Goal: Task Accomplishment & Management: Manage account settings

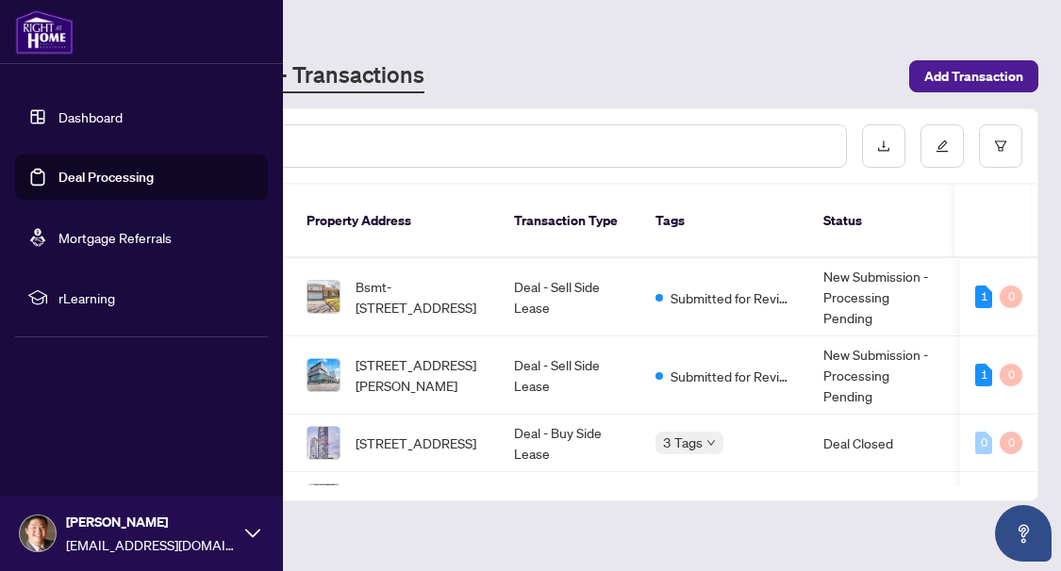
click at [122, 181] on link "Deal Processing" at bounding box center [105, 177] width 95 height 17
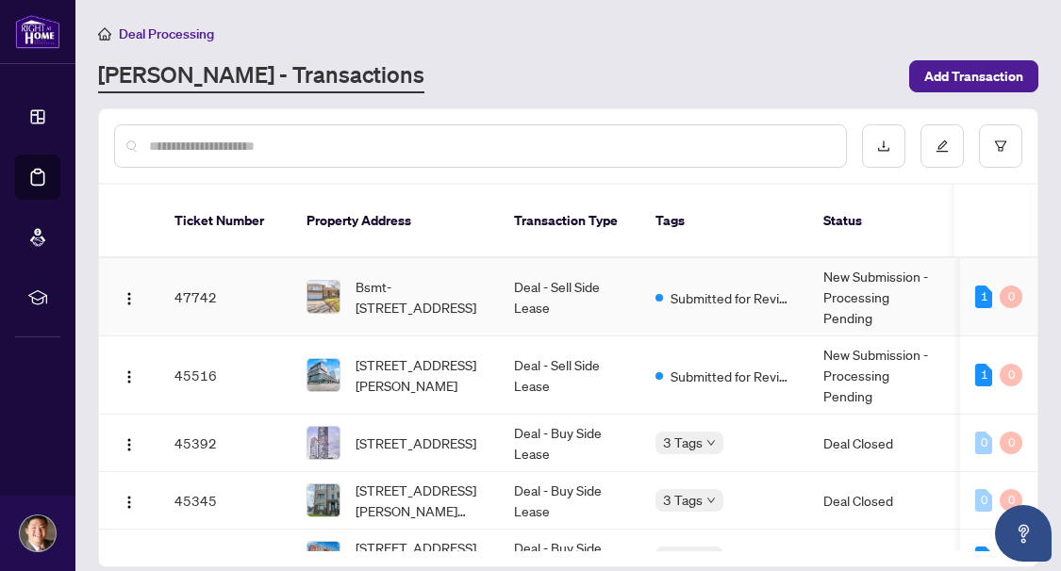
click at [608, 269] on td "Deal - Sell Side Lease" at bounding box center [569, 297] width 141 height 78
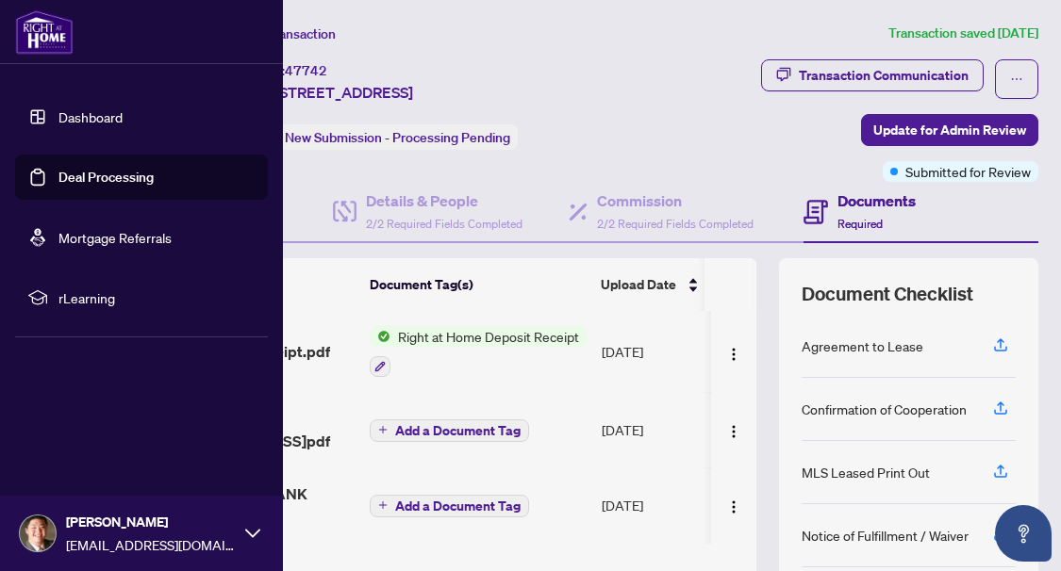
click at [75, 173] on link "Deal Processing" at bounding box center [105, 177] width 95 height 17
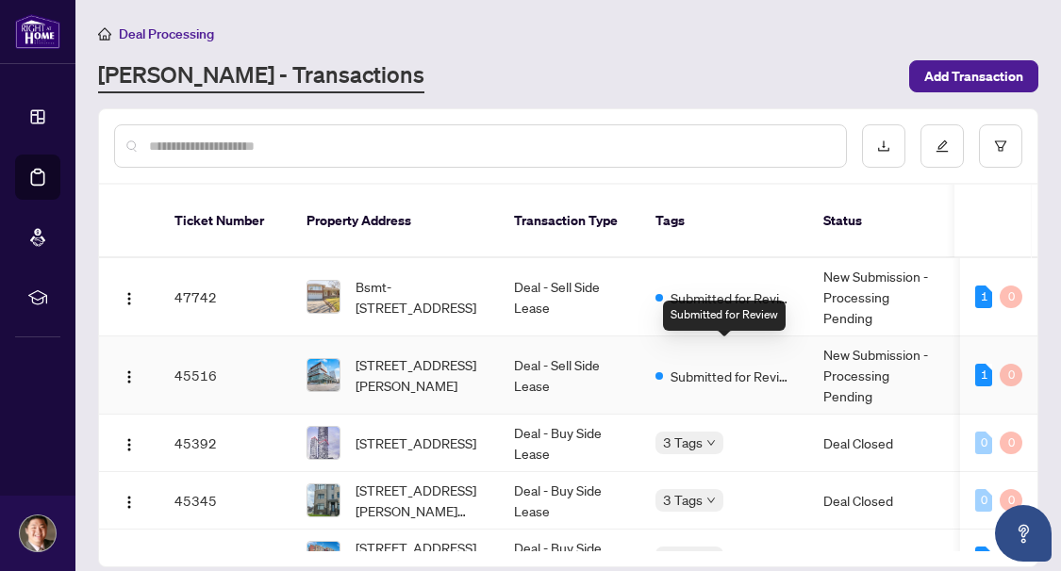
click at [681, 366] on span "Submitted for Review" at bounding box center [731, 376] width 123 height 21
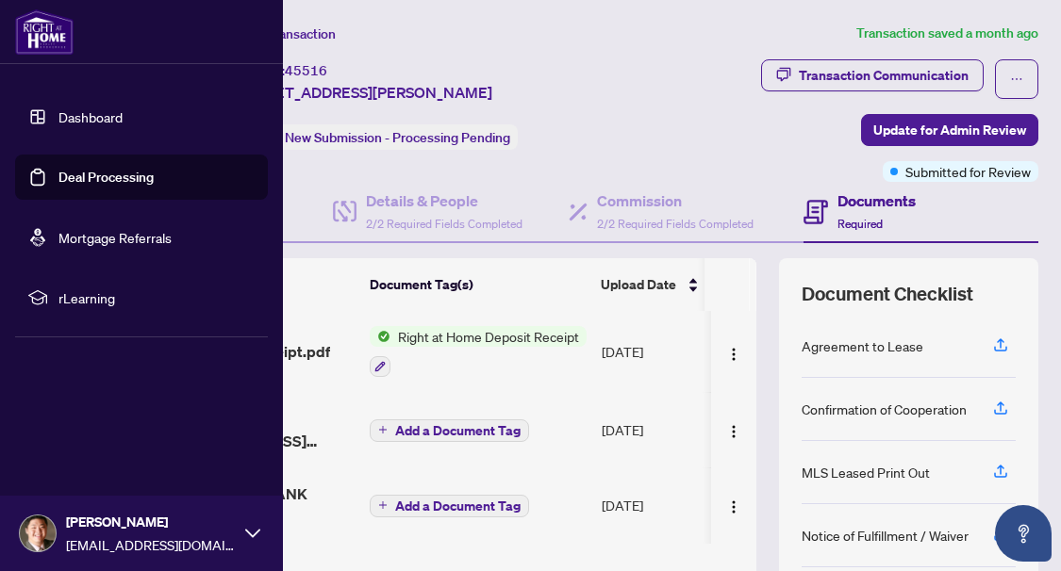
click at [58, 178] on link "Deal Processing" at bounding box center [105, 177] width 95 height 17
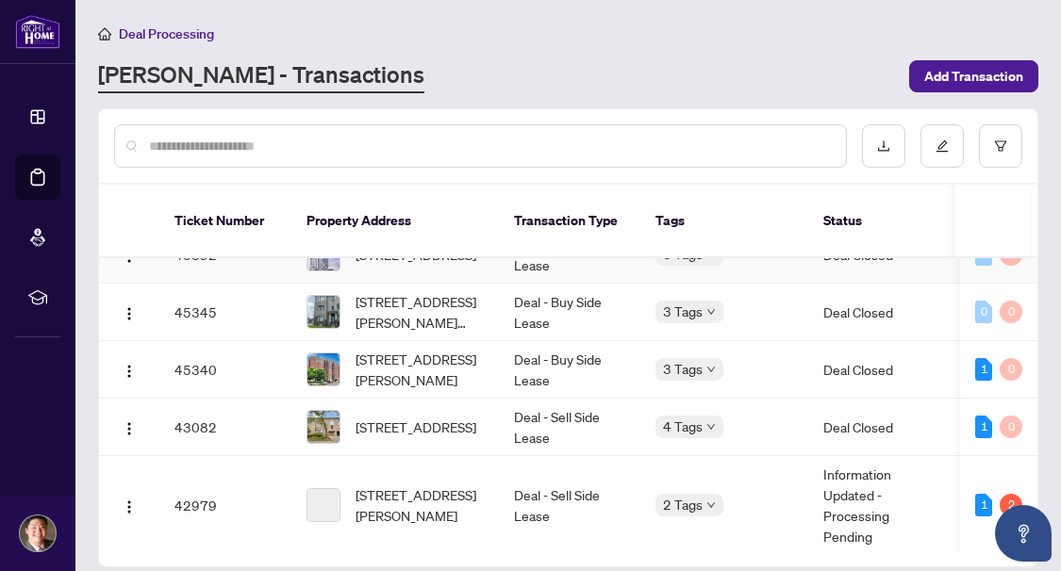
scroll to position [283, 0]
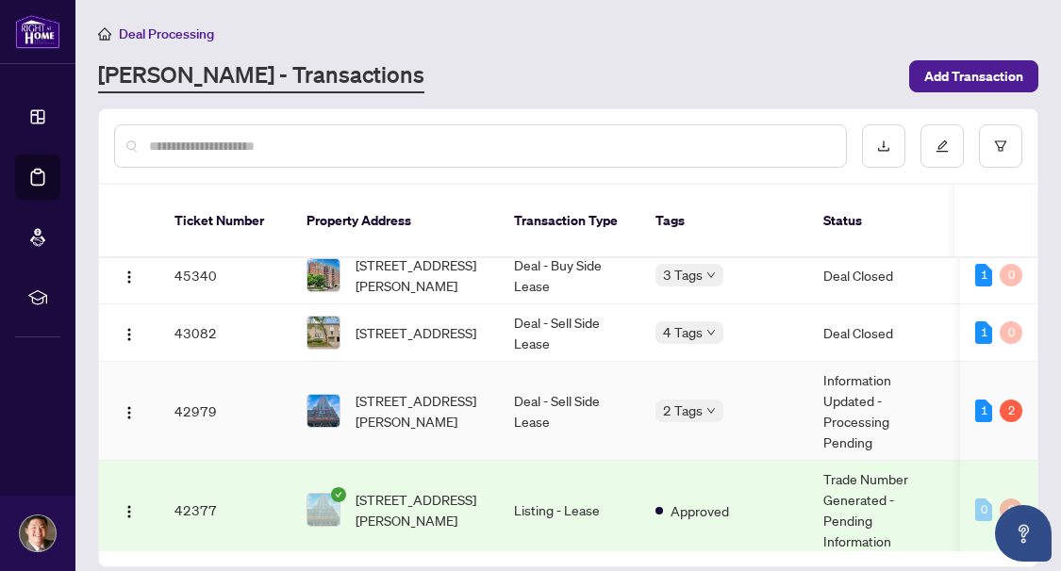
click at [565, 384] on td "Deal - Sell Side Lease" at bounding box center [569, 411] width 141 height 99
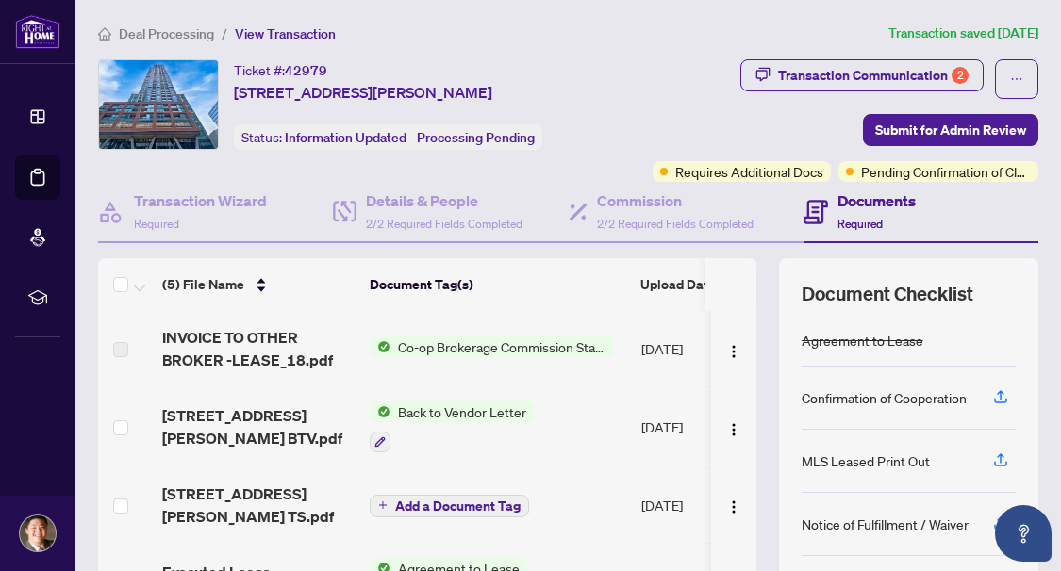
scroll to position [65, 0]
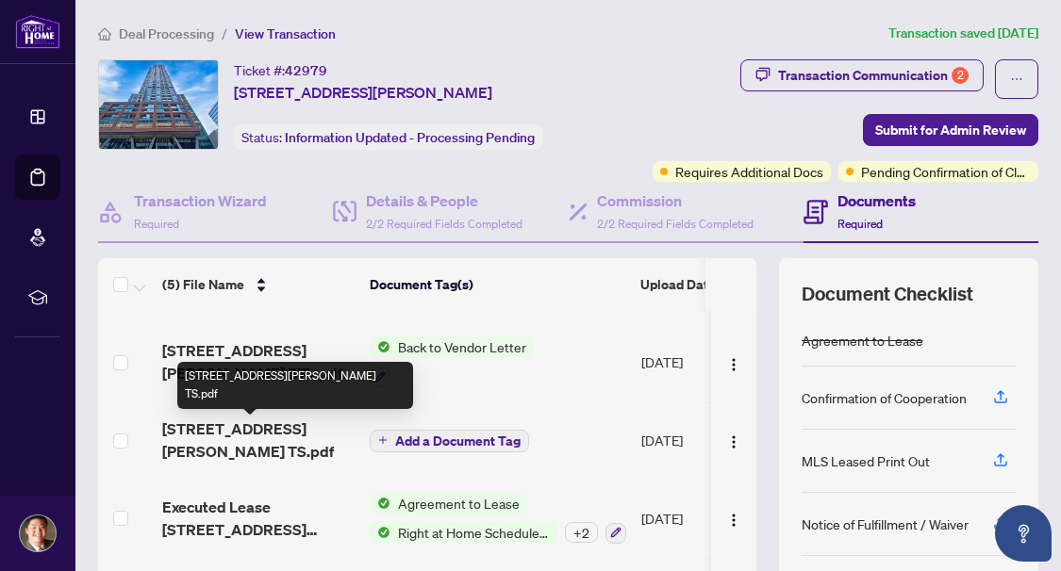
click at [272, 430] on span "4013-108 Peter St TS.pdf" at bounding box center [258, 440] width 192 height 45
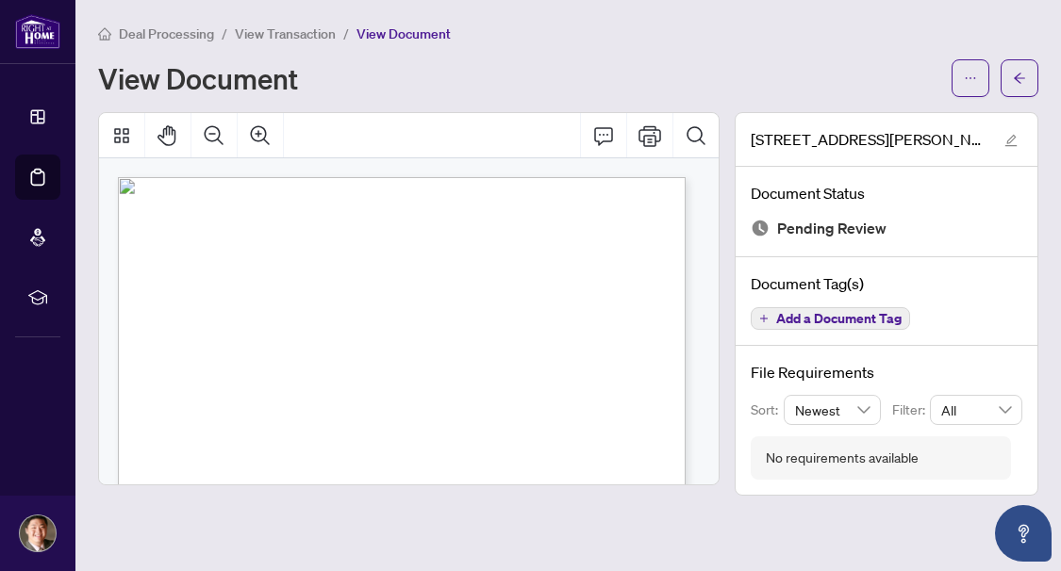
click at [949, 78] on div "View Document" at bounding box center [568, 78] width 940 height 38
click at [960, 78] on button "button" at bounding box center [970, 78] width 38 height 38
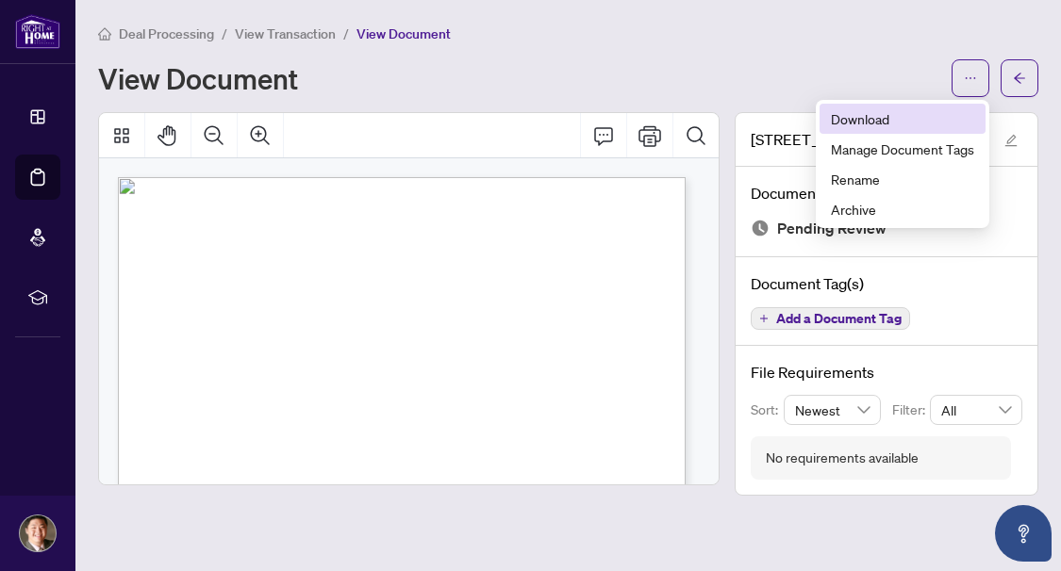
click at [866, 120] on span "Download" at bounding box center [902, 118] width 143 height 21
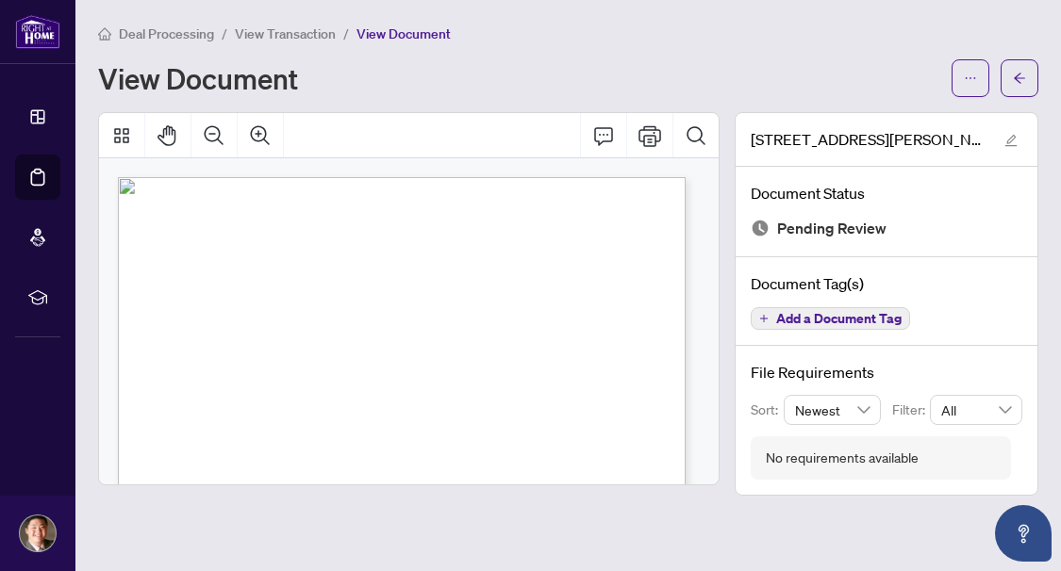
click at [155, 541] on main "Deal Processing / View Transaction / View Document View Document 4013-108 Peter…" at bounding box center [567, 285] width 985 height 571
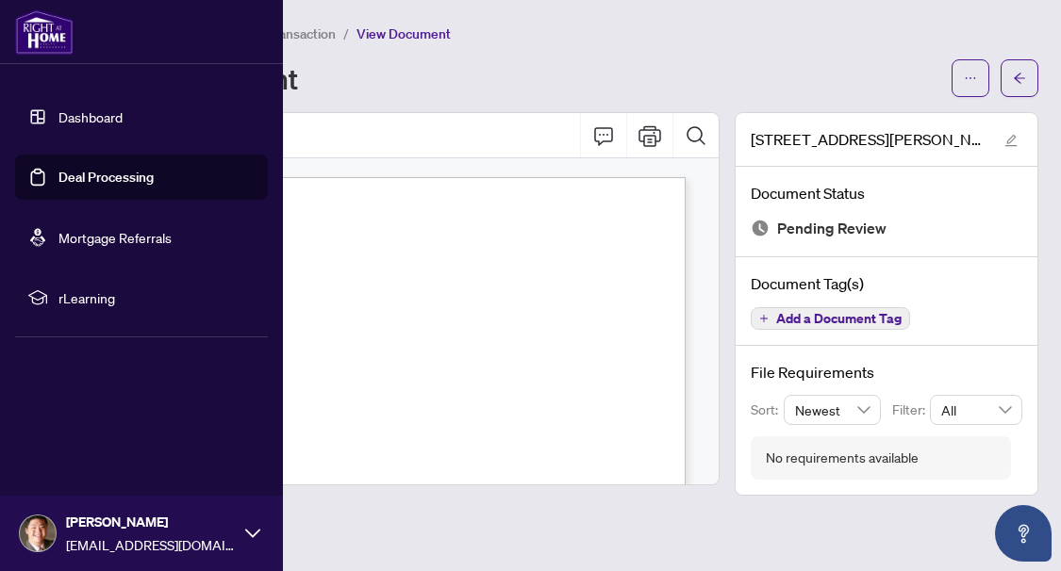
click at [58, 178] on link "Deal Processing" at bounding box center [105, 177] width 95 height 17
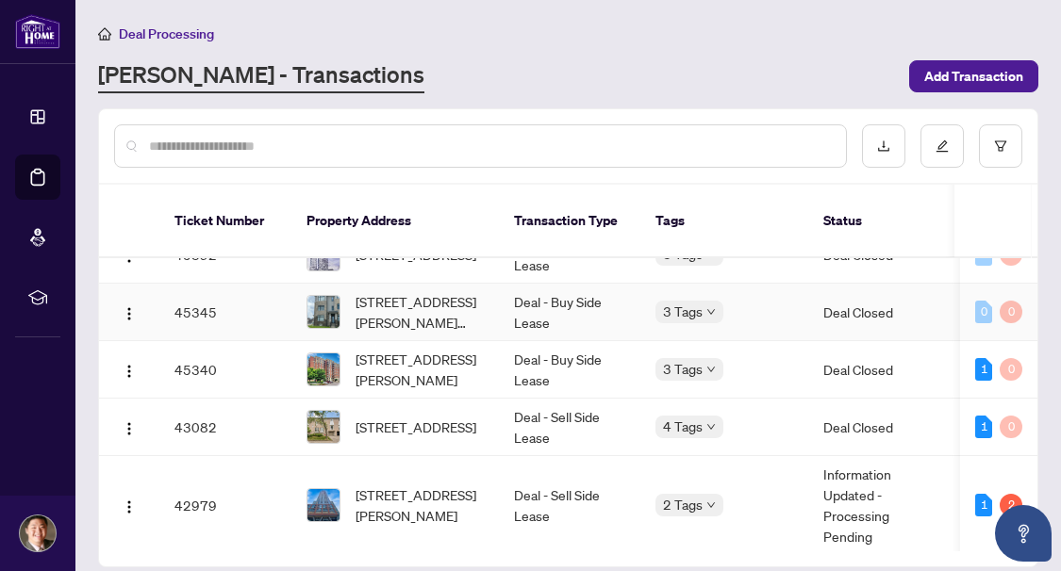
scroll to position [283, 0]
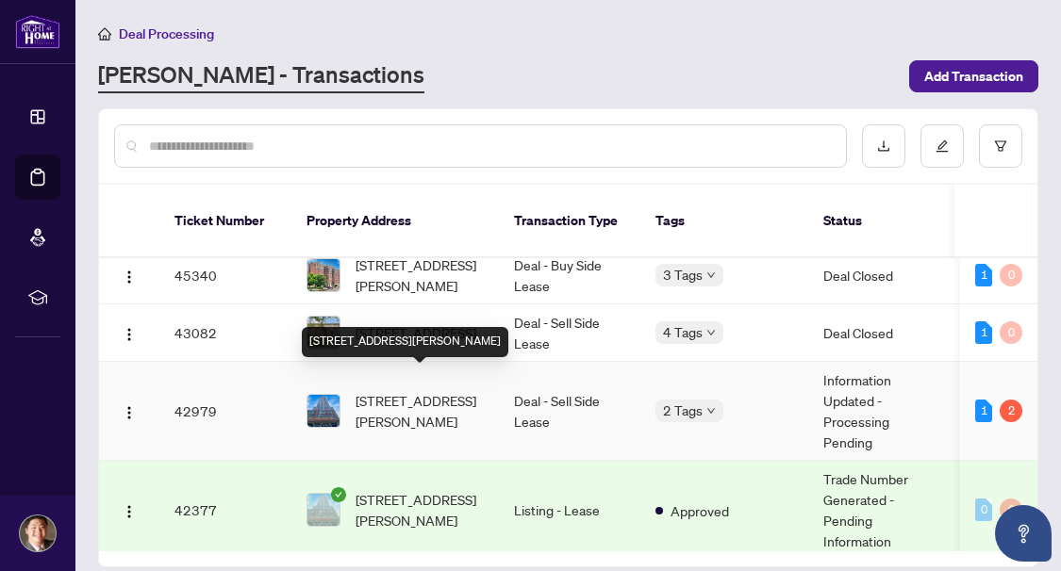
click at [445, 395] on span "[STREET_ADDRESS][PERSON_NAME]" at bounding box center [419, 410] width 128 height 41
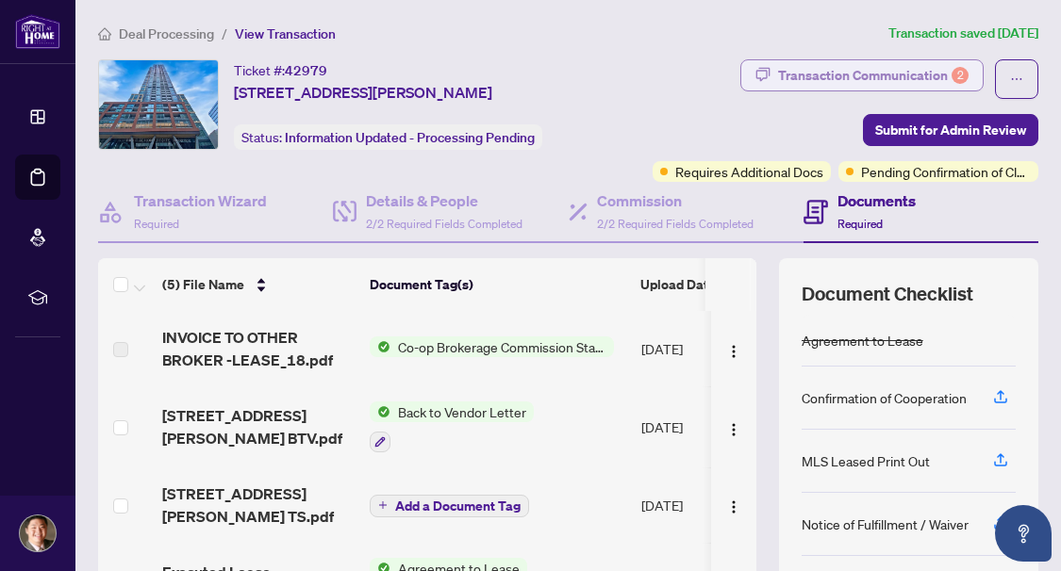
click at [828, 77] on div "Transaction Communication 2" at bounding box center [873, 75] width 190 height 30
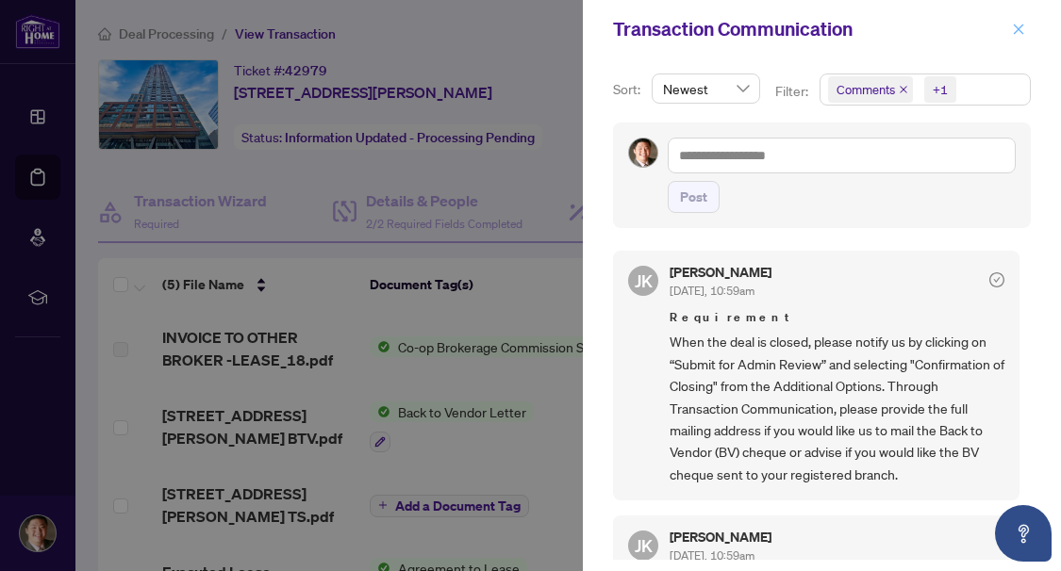
click at [1024, 29] on icon "close" at bounding box center [1018, 29] width 13 height 13
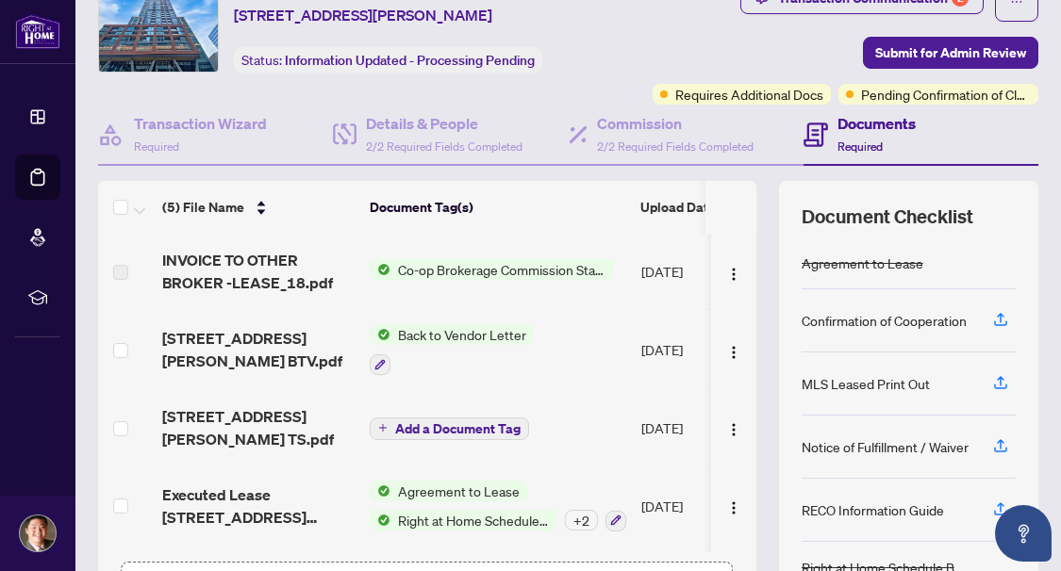
scroll to position [218, 0]
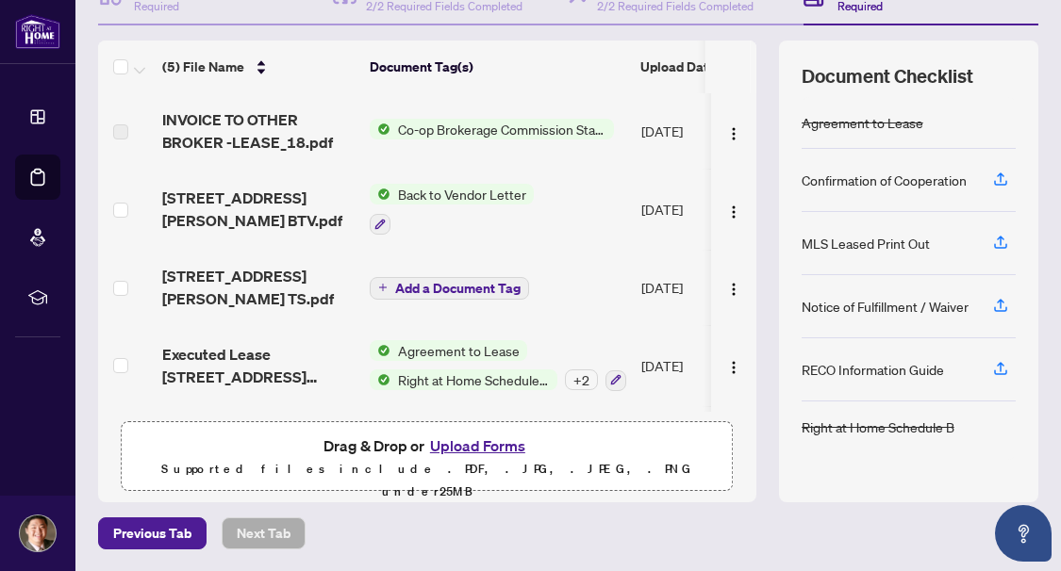
click at [468, 445] on button "Upload Forms" at bounding box center [477, 446] width 107 height 25
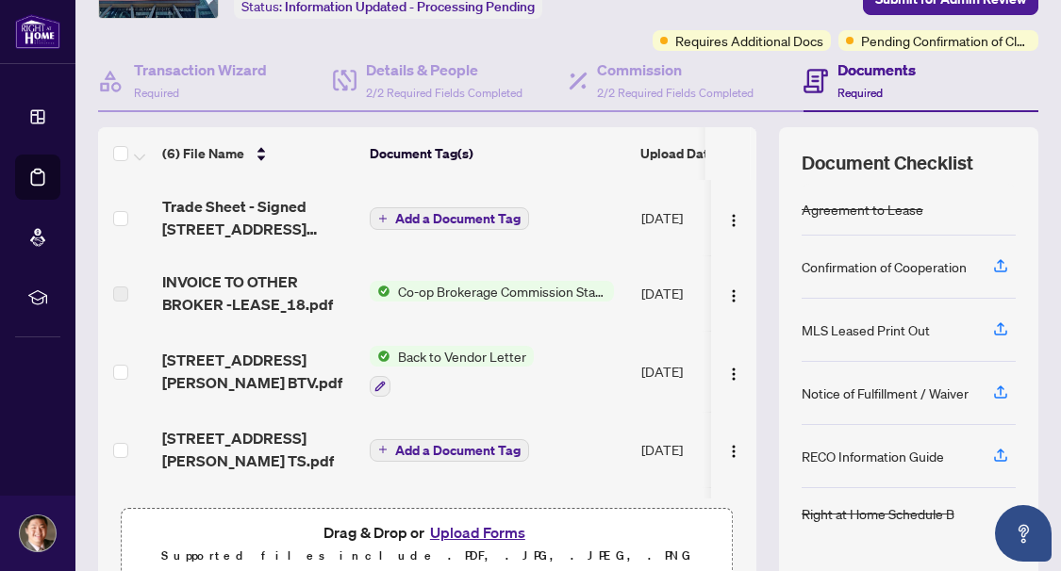
scroll to position [0, 0]
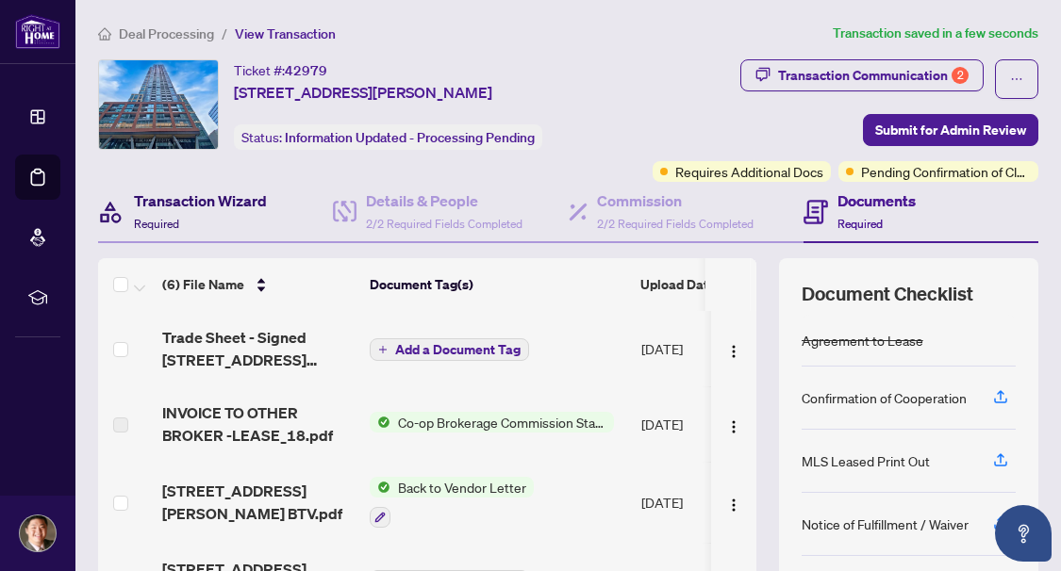
click at [185, 193] on h4 "Transaction Wizard" at bounding box center [200, 201] width 133 height 23
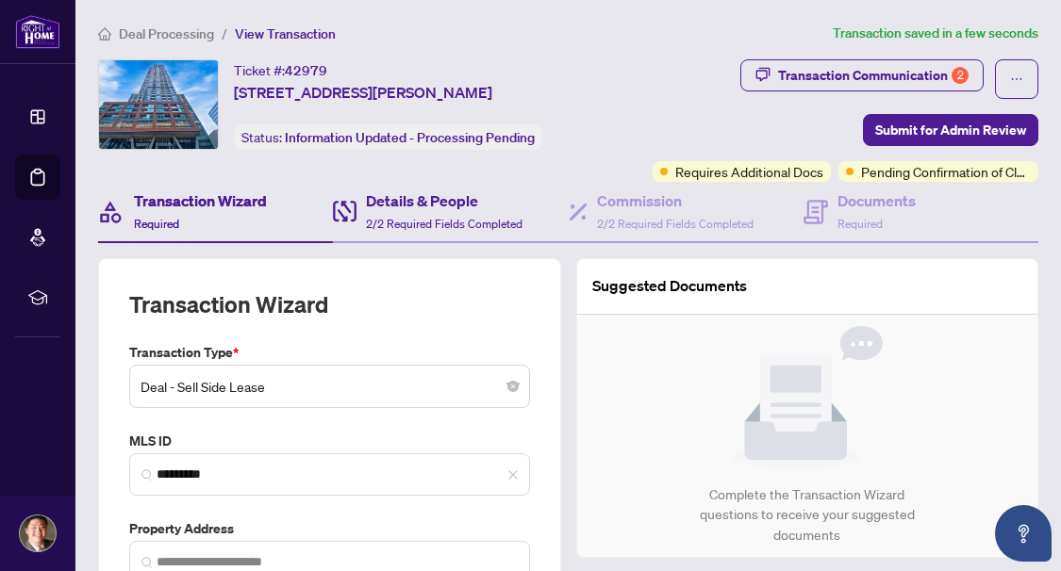
type input "**********"
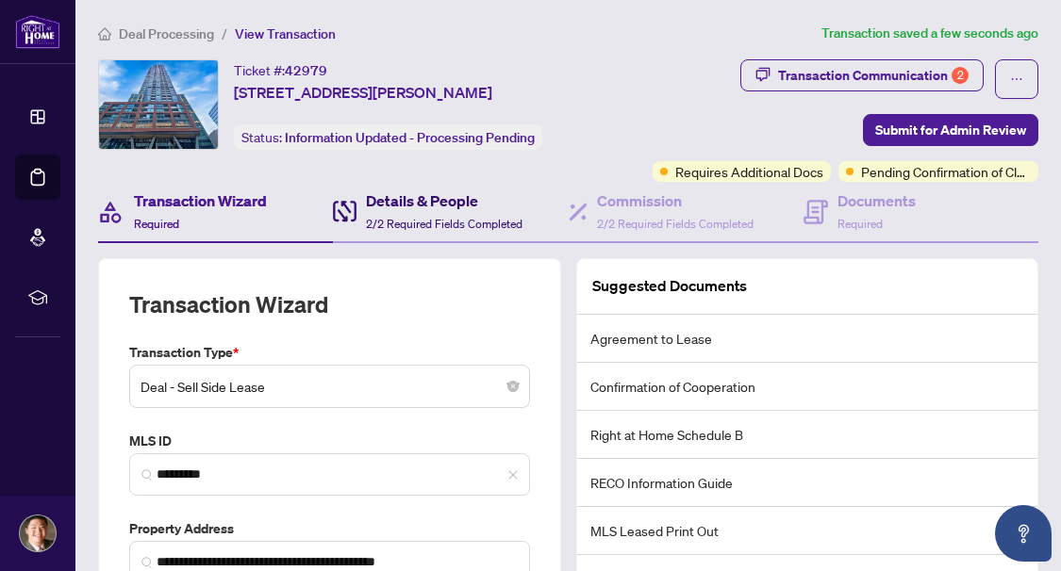
click at [395, 218] on span "2/2 Required Fields Completed" at bounding box center [444, 224] width 157 height 14
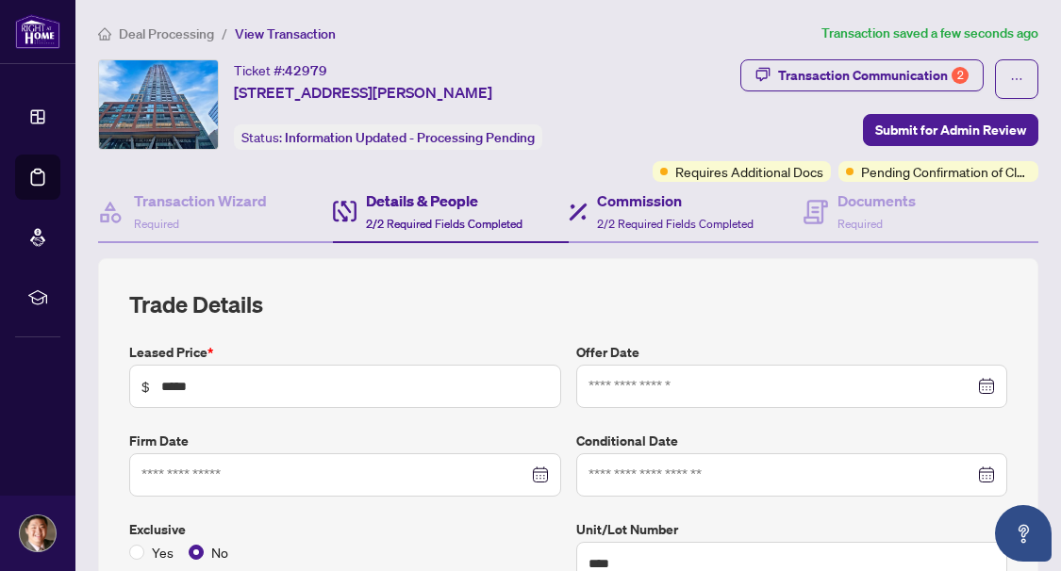
type input "**********"
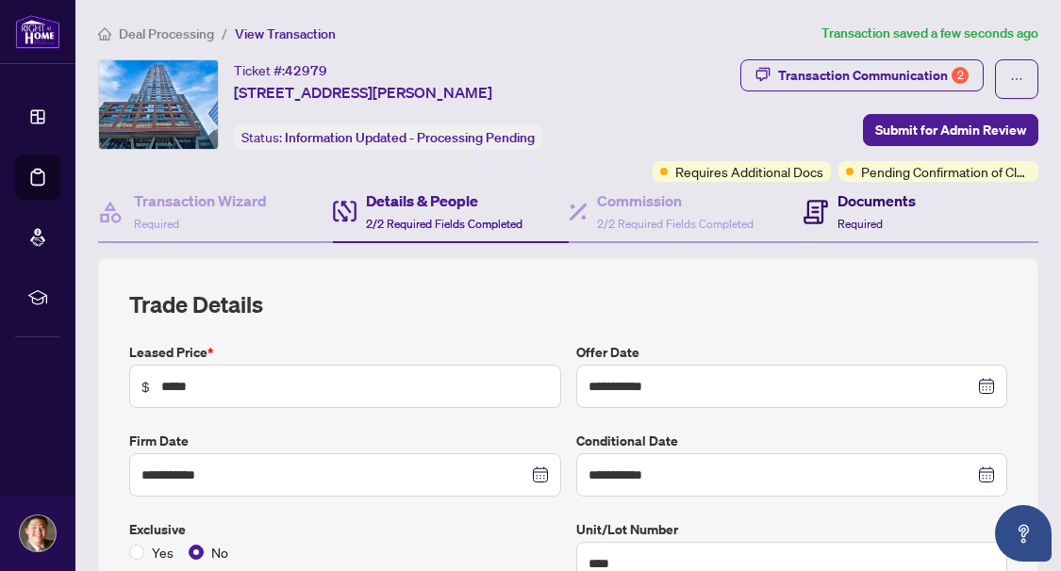
click at [842, 196] on h4 "Documents" at bounding box center [876, 201] width 78 height 23
